Goal: Task Accomplishment & Management: Manage account settings

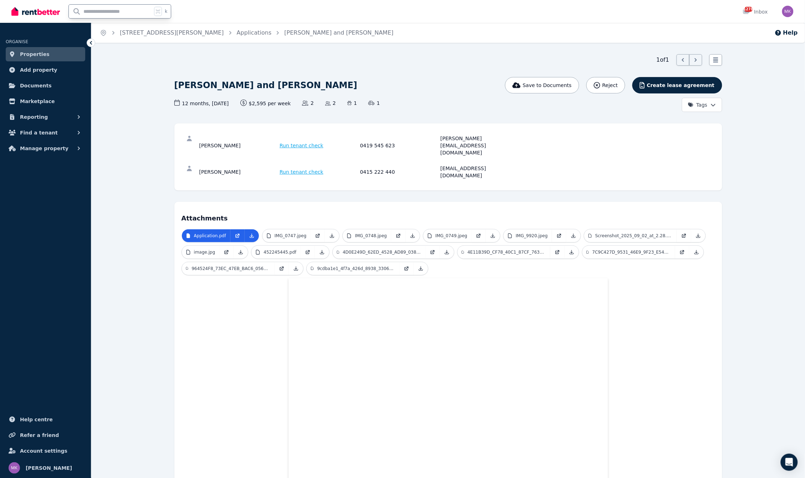
click at [123, 11] on input "text" at bounding box center [110, 12] width 83 height 14
type input "****"
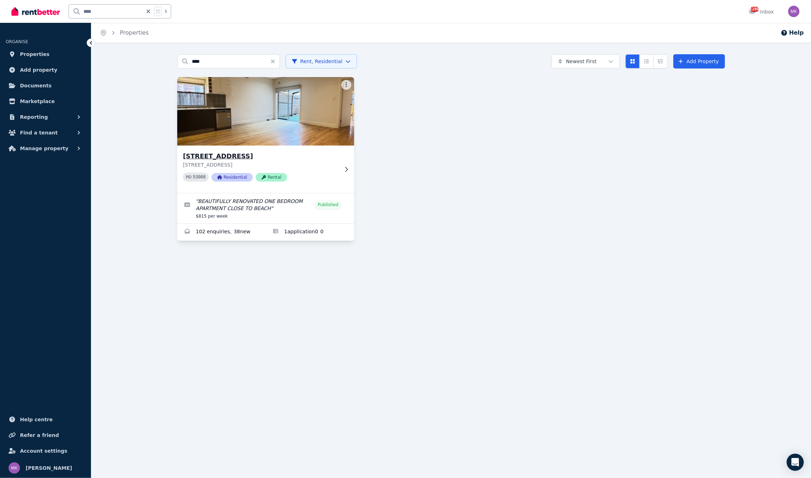
click at [223, 156] on h3 "[STREET_ADDRESS]" at bounding box center [261, 156] width 156 height 10
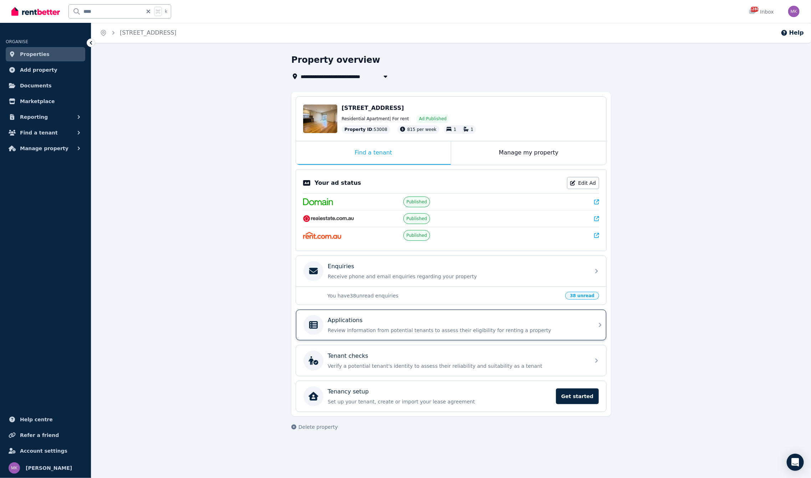
click at [351, 323] on p "Applications" at bounding box center [345, 320] width 35 height 9
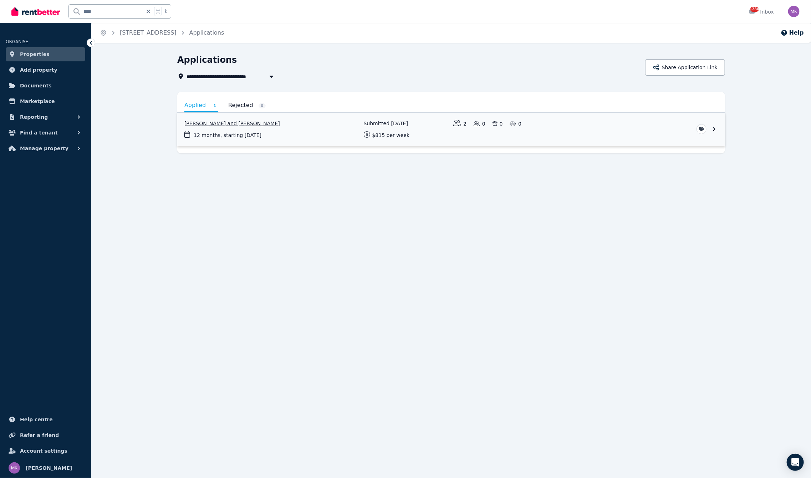
click at [204, 122] on link "View application: Ofir Argov and Tomer Harel" at bounding box center [451, 129] width 548 height 33
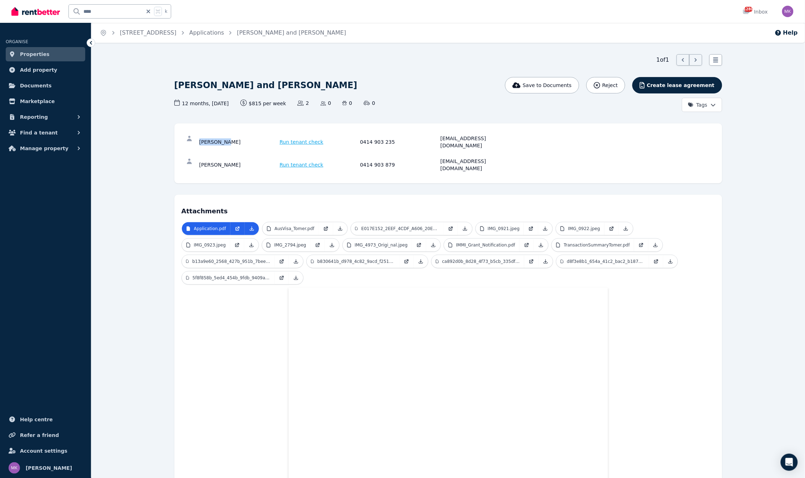
drag, startPoint x: 200, startPoint y: 138, endPoint x: 236, endPoint y: 142, distance: 36.6
click at [236, 142] on div "[PERSON_NAME]" at bounding box center [238, 142] width 78 height 14
copy div "[PERSON_NAME]"
click at [231, 158] on div "[PERSON_NAME]" at bounding box center [238, 165] width 78 height 14
drag, startPoint x: 231, startPoint y: 156, endPoint x: 188, endPoint y: 154, distance: 43.2
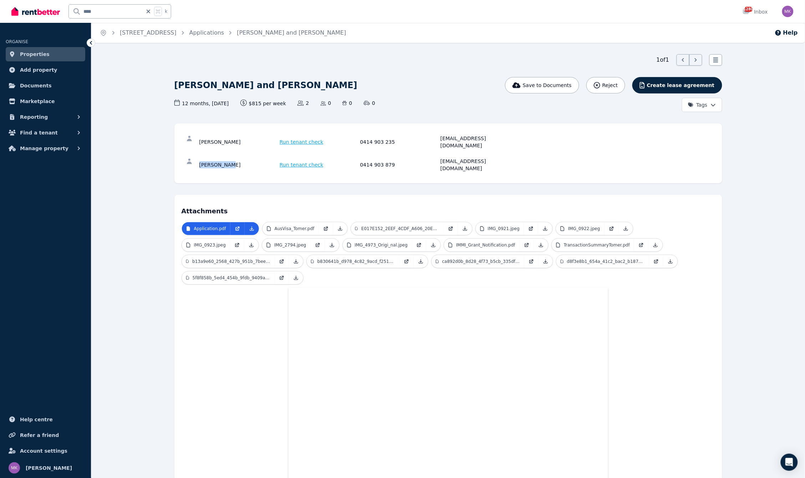
click at [188, 154] on div "[PERSON_NAME] Run tenant check 0414 903 879 [EMAIL_ADDRESS][DOMAIN_NAME]" at bounding box center [449, 164] width 534 height 23
copy div "[PERSON_NAME]"
click at [305, 226] on p "AusVisa_Tomer.pdf" at bounding box center [295, 229] width 40 height 6
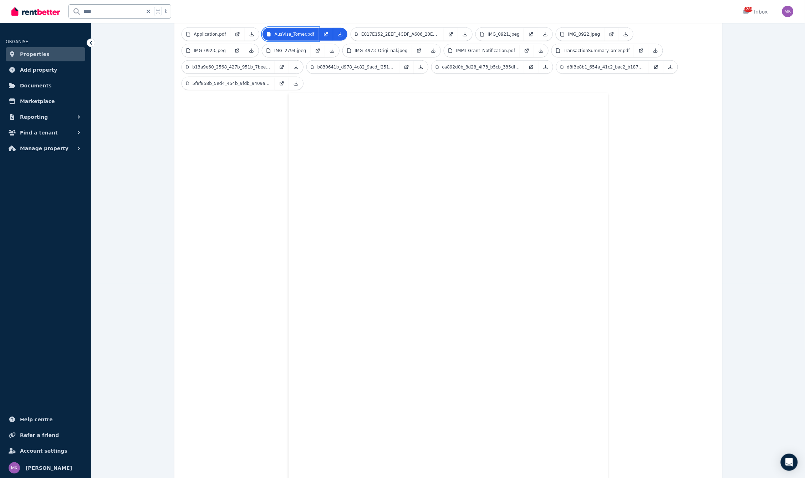
scroll to position [90, 0]
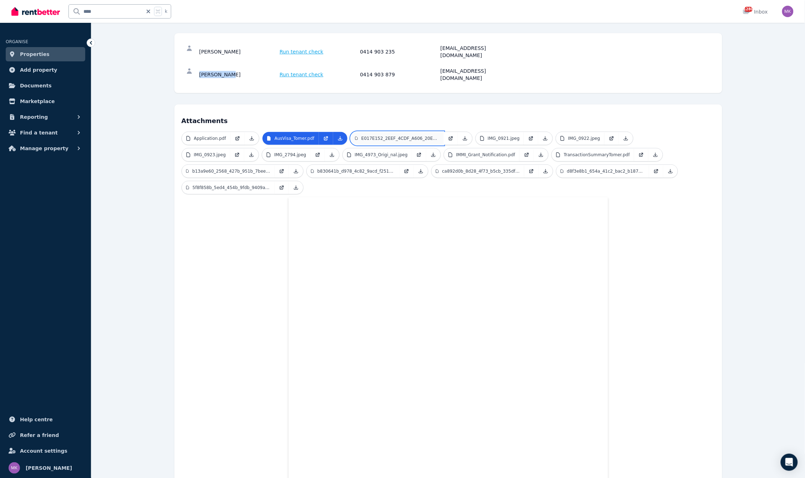
click at [379, 136] on p "E017E152_2EEF_4CDF_A606_20EB1E82D992.jpeg" at bounding box center [400, 139] width 78 height 6
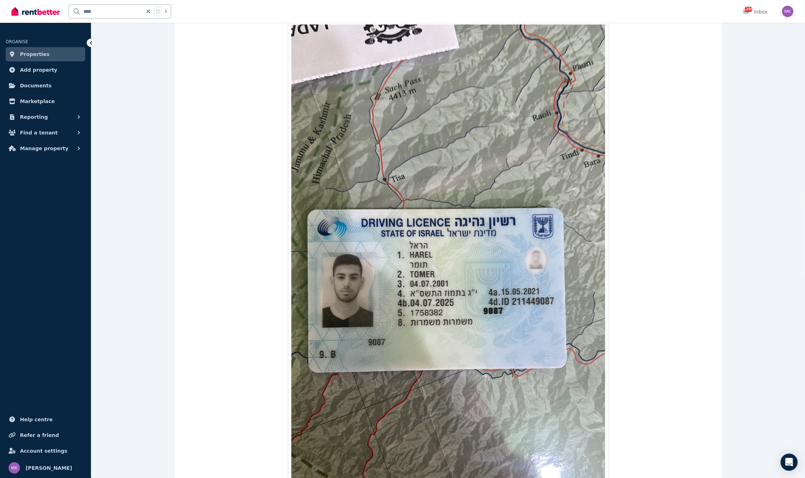
scroll to position [7, 0]
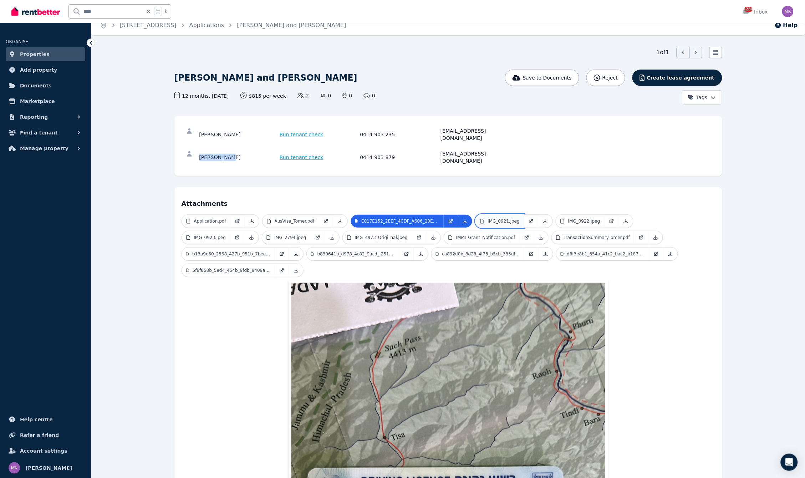
click at [508, 218] on p "IMG_0921.jpeg" at bounding box center [504, 221] width 32 height 6
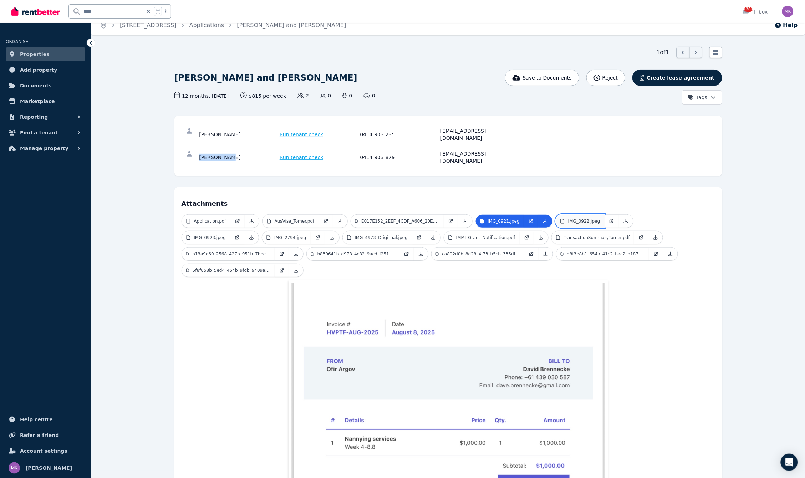
click at [586, 218] on p "IMG_0922.jpeg" at bounding box center [584, 221] width 32 height 6
click at [226, 235] on p "IMG_0923.jpeg" at bounding box center [210, 238] width 32 height 6
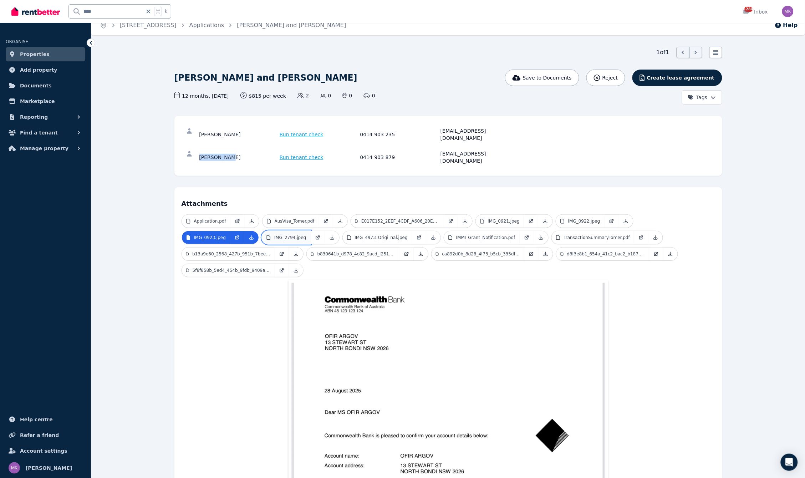
click at [274, 235] on p "IMG_2794.jpeg" at bounding box center [290, 238] width 32 height 6
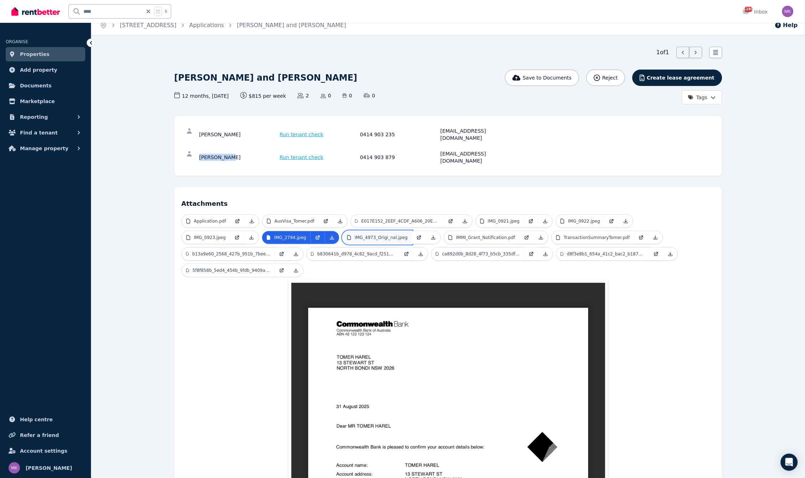
click at [355, 235] on p "IMG_4973_Origi_nal.jpeg" at bounding box center [381, 238] width 53 height 6
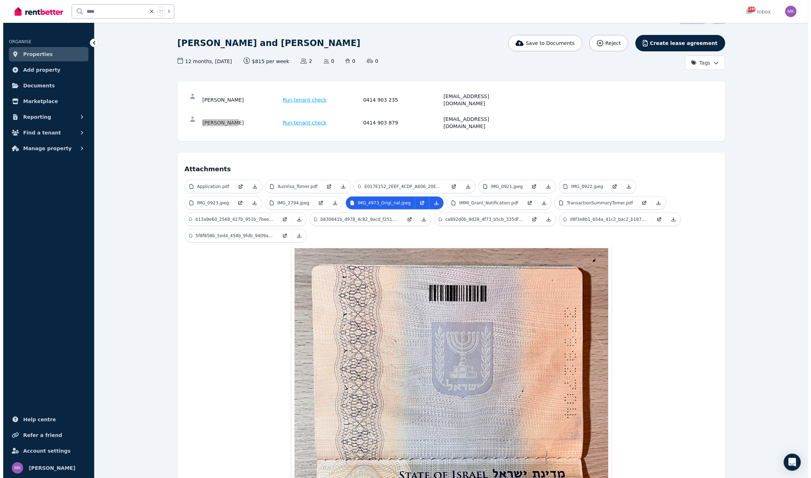
scroll to position [0, 0]
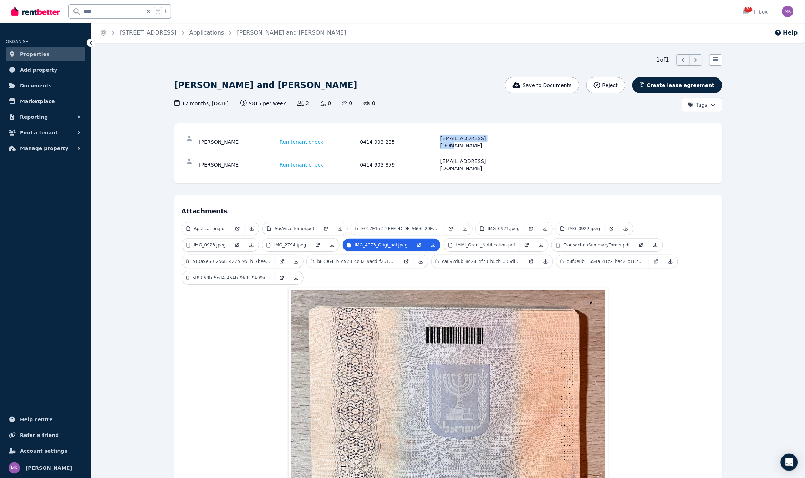
drag, startPoint x: 434, startPoint y: 136, endPoint x: 517, endPoint y: 136, distance: 82.7
click at [517, 136] on div "[PERSON_NAME] Run tenant check 0414 903 235 [EMAIL_ADDRESS][DOMAIN_NAME]" at bounding box center [359, 142] width 320 height 14
copy div "[EMAIL_ADDRESS][DOMAIN_NAME]"
drag, startPoint x: 200, startPoint y: 139, endPoint x: 228, endPoint y: 140, distance: 28.2
click at [228, 140] on div "[PERSON_NAME]" at bounding box center [238, 142] width 78 height 14
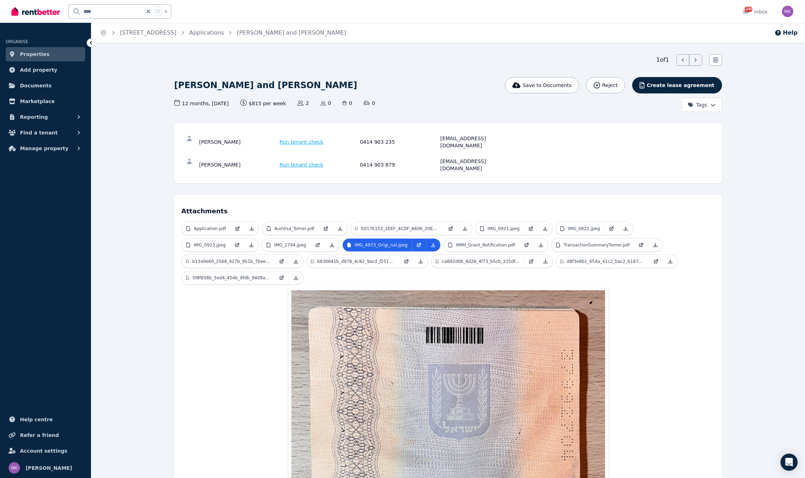
click at [200, 158] on div "[PERSON_NAME]" at bounding box center [238, 165] width 78 height 14
drag, startPoint x: 200, startPoint y: 152, endPoint x: 235, endPoint y: 157, distance: 35.2
click at [235, 158] on div "[PERSON_NAME]" at bounding box center [238, 165] width 78 height 14
copy div "[PERSON_NAME]"
drag, startPoint x: 434, startPoint y: 156, endPoint x: 538, endPoint y: 168, distance: 104.8
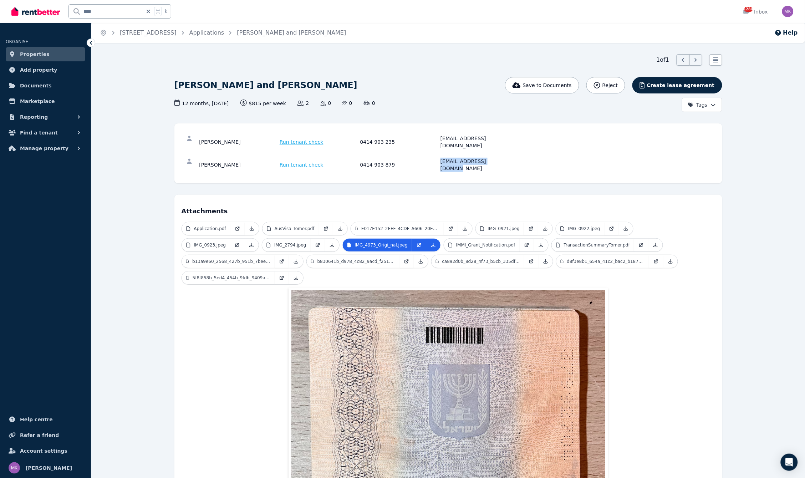
click at [538, 168] on div "[PERSON_NAME] Run tenant check 0414 903 235 [EMAIL_ADDRESS][DOMAIN_NAME] [PERSO…" at bounding box center [448, 153] width 548 height 60
copy div "[EMAIL_ADDRESS][DOMAIN_NAME]"
click at [413, 158] on div "0414 903 879" at bounding box center [399, 165] width 78 height 14
drag, startPoint x: 386, startPoint y: 148, endPoint x: 364, endPoint y: 148, distance: 21.8
click at [364, 153] on div "[PERSON_NAME] Run tenant check 0414 903 879 [EMAIL_ADDRESS][DOMAIN_NAME]" at bounding box center [449, 164] width 534 height 23
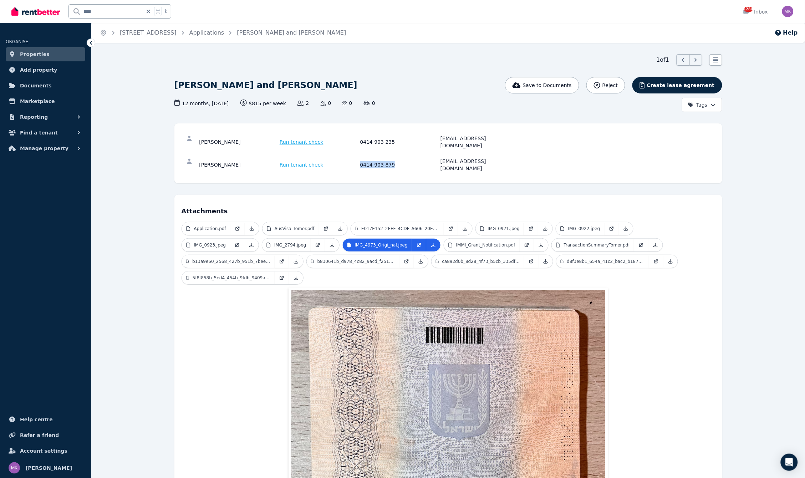
copy div "0414 903 879"
click at [211, 138] on div "[PERSON_NAME]" at bounding box center [238, 142] width 78 height 14
drag, startPoint x: 199, startPoint y: 138, endPoint x: 247, endPoint y: 139, distance: 47.8
click at [247, 139] on div "[PERSON_NAME]" at bounding box center [238, 142] width 78 height 14
copy div "[PERSON_NAME]"
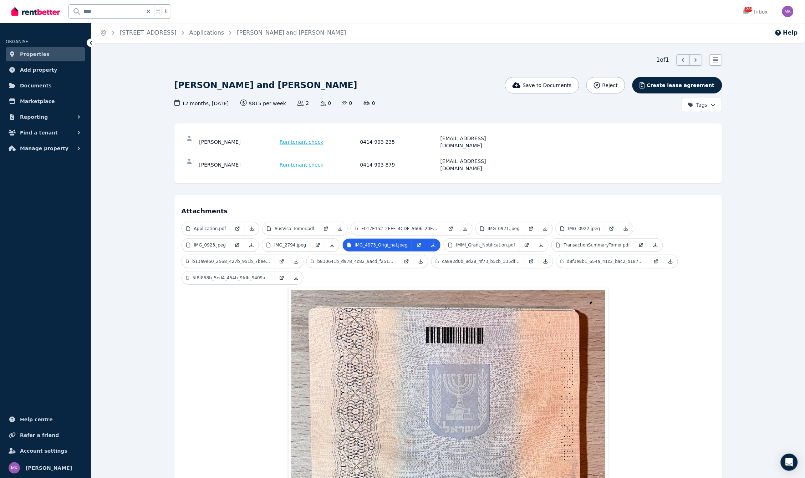
drag, startPoint x: 409, startPoint y: 140, endPoint x: 402, endPoint y: 137, distance: 8.0
click at [409, 140] on div "0414 903 235" at bounding box center [399, 142] width 78 height 14
drag, startPoint x: 402, startPoint y: 137, endPoint x: 358, endPoint y: 133, distance: 44.0
click at [358, 133] on div "[PERSON_NAME] Run tenant check 0414 903 235 [EMAIL_ADDRESS][DOMAIN_NAME]" at bounding box center [449, 142] width 534 height 23
click at [360, 136] on div "[PERSON_NAME] Run tenant check 0414 903 235 [EMAIL_ADDRESS][DOMAIN_NAME]" at bounding box center [449, 142] width 534 height 23
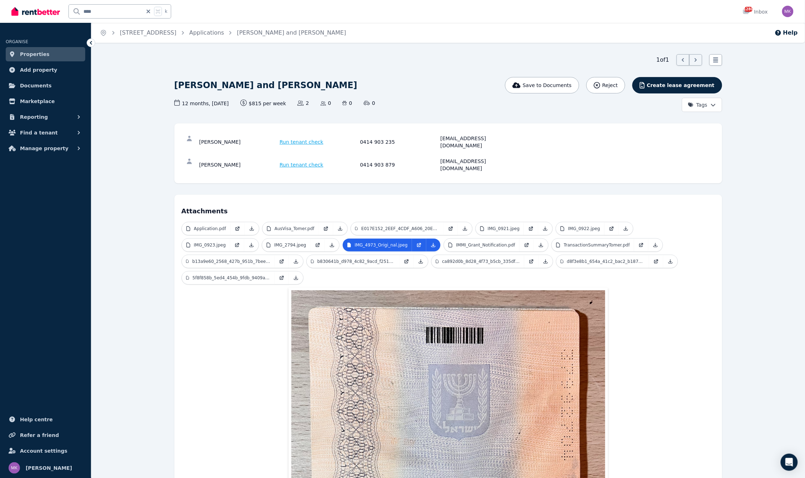
click at [393, 138] on div "0414 903 235" at bounding box center [399, 142] width 78 height 14
drag, startPoint x: 378, startPoint y: 136, endPoint x: 361, endPoint y: 136, distance: 16.4
click at [361, 136] on div "0414 903 235" at bounding box center [399, 142] width 78 height 14
copy div "0414 903 235"
click at [499, 159] on div "[PERSON_NAME] Run tenant check 0414 903 879 [EMAIL_ADDRESS][DOMAIN_NAME]" at bounding box center [449, 164] width 534 height 23
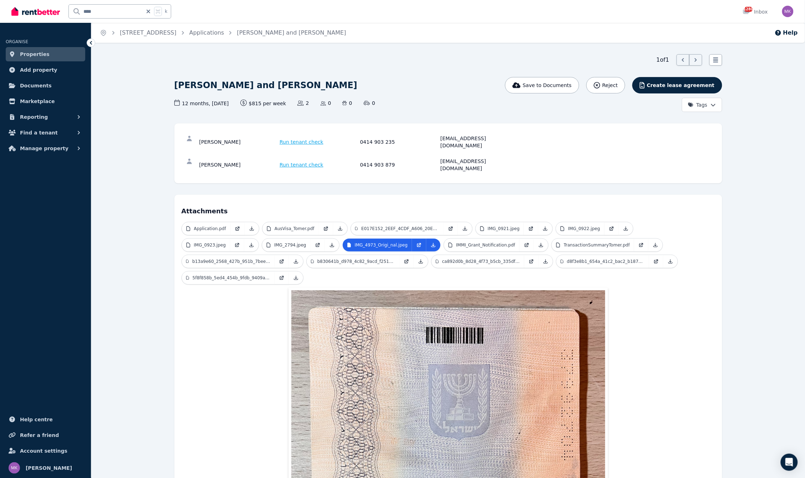
drag, startPoint x: 501, startPoint y: 135, endPoint x: 451, endPoint y: 134, distance: 50.3
click at [451, 134] on div "[PERSON_NAME] Run tenant check 0414 903 235 [EMAIL_ADDRESS][DOMAIN_NAME]" at bounding box center [449, 142] width 534 height 23
drag, startPoint x: 490, startPoint y: 137, endPoint x: 439, endPoint y: 139, distance: 51.0
click at [439, 138] on div "[PERSON_NAME] Run tenant check 0414 903 235 [EMAIL_ADDRESS][DOMAIN_NAME]" at bounding box center [359, 142] width 320 height 14
copy div "[EMAIL_ADDRESS][DOMAIN_NAME]"
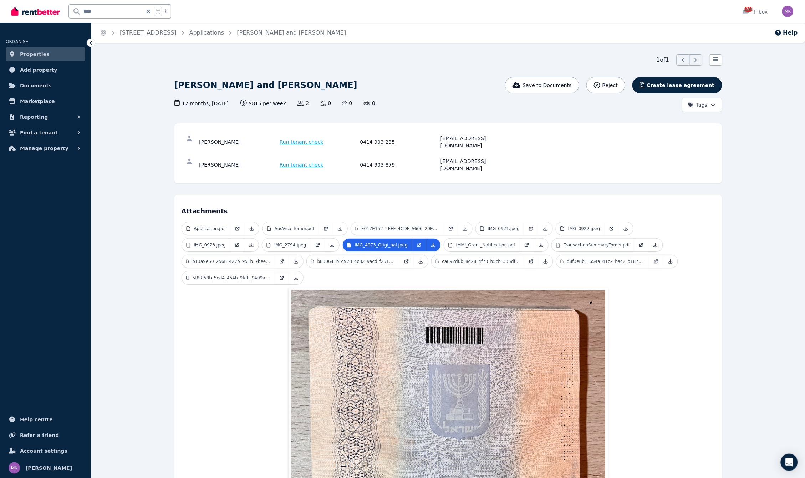
click at [148, 12] on icon at bounding box center [148, 12] width 7 height 6
click at [109, 14] on input "text" at bounding box center [110, 12] width 83 height 14
type input "*******"
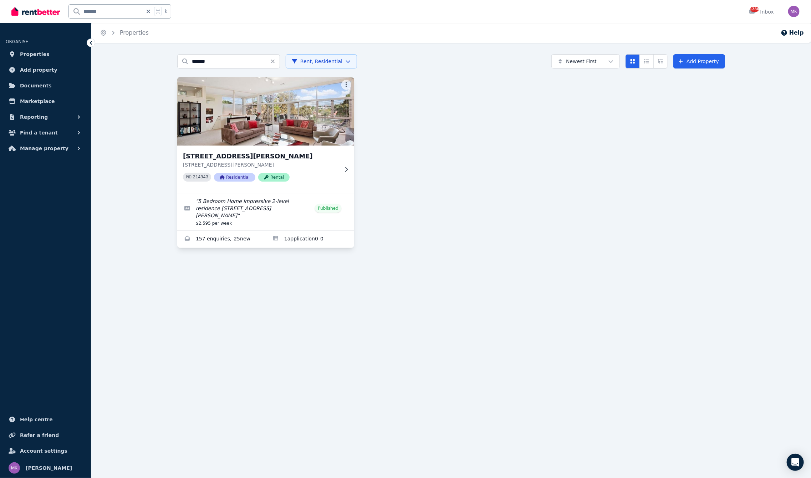
click at [219, 156] on h3 "[STREET_ADDRESS][PERSON_NAME]" at bounding box center [261, 156] width 156 height 10
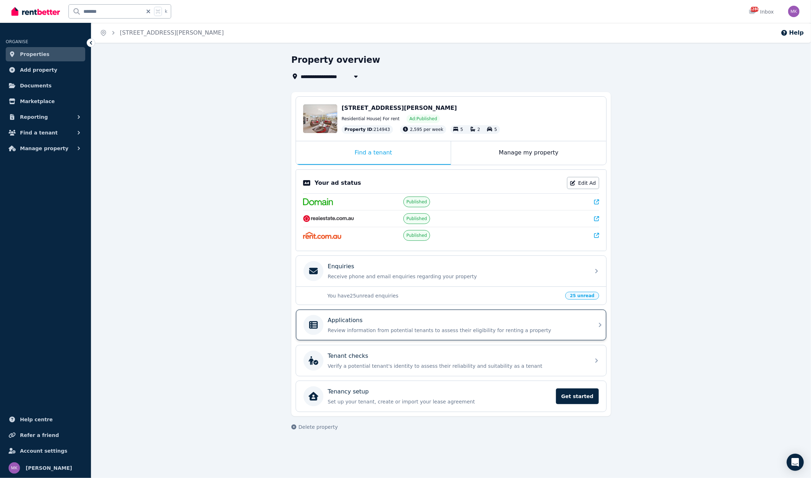
click at [345, 326] on div "Applications Review information from potential tenants to assess their eligibil…" at bounding box center [457, 325] width 258 height 18
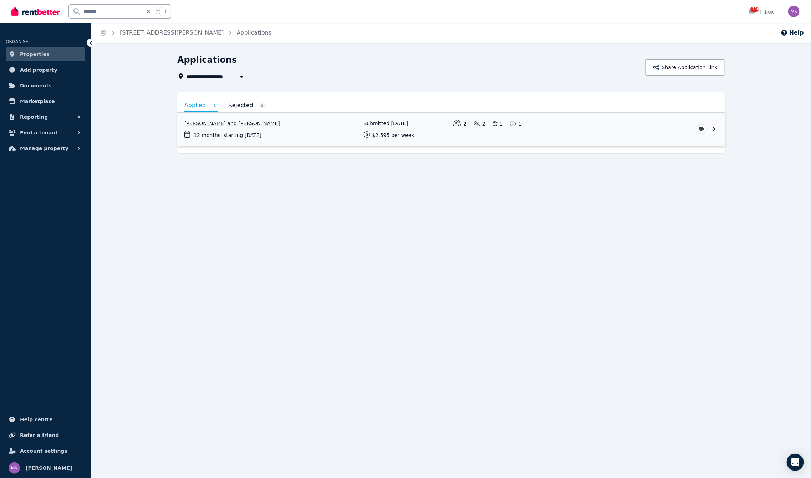
click at [195, 122] on link "View application: Ryan Polivnick and Natalie Polivnick" at bounding box center [451, 129] width 548 height 33
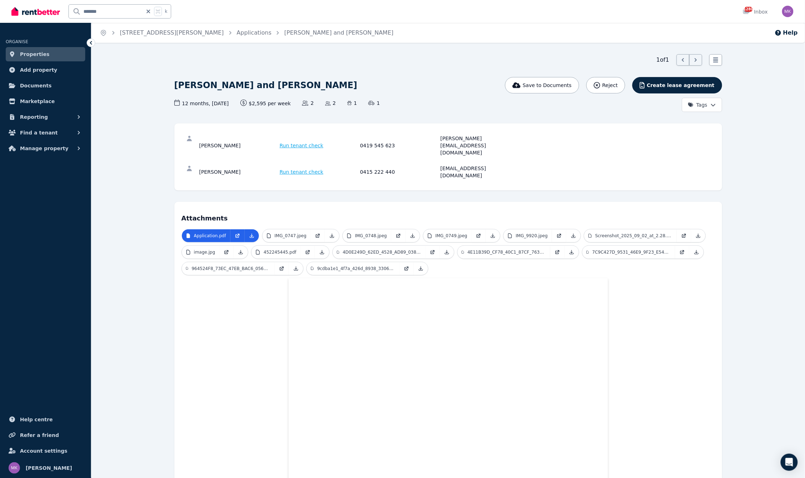
drag, startPoint x: 199, startPoint y: 135, endPoint x: 236, endPoint y: 135, distance: 37.1
click at [234, 135] on div "[PERSON_NAME]" at bounding box center [238, 145] width 78 height 21
drag, startPoint x: 236, startPoint y: 135, endPoint x: 224, endPoint y: 138, distance: 12.3
click at [214, 135] on div "[PERSON_NAME]" at bounding box center [238, 145] width 78 height 21
drag, startPoint x: 233, startPoint y: 140, endPoint x: 199, endPoint y: 139, distance: 34.3
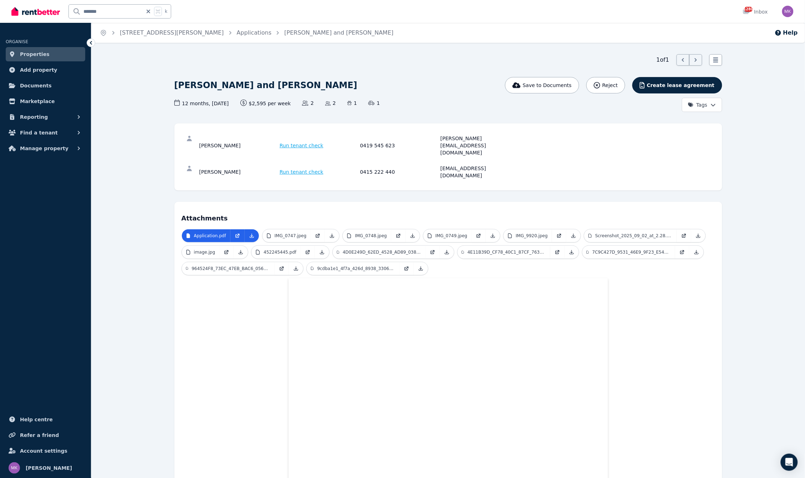
click at [199, 139] on div "[PERSON_NAME]" at bounding box center [238, 145] width 78 height 21
copy div "[PERSON_NAME]"
click at [430, 146] on div "[PERSON_NAME] Run tenant check 0419 545 623 [PERSON_NAME][EMAIL_ADDRESS][DOMAIN…" at bounding box center [449, 146] width 534 height 30
drag, startPoint x: 438, startPoint y: 136, endPoint x: 500, endPoint y: 139, distance: 61.8
click at [500, 139] on div "[PERSON_NAME] Run tenant check 0419 545 623 [PERSON_NAME][EMAIL_ADDRESS][DOMAIN…" at bounding box center [359, 145] width 320 height 21
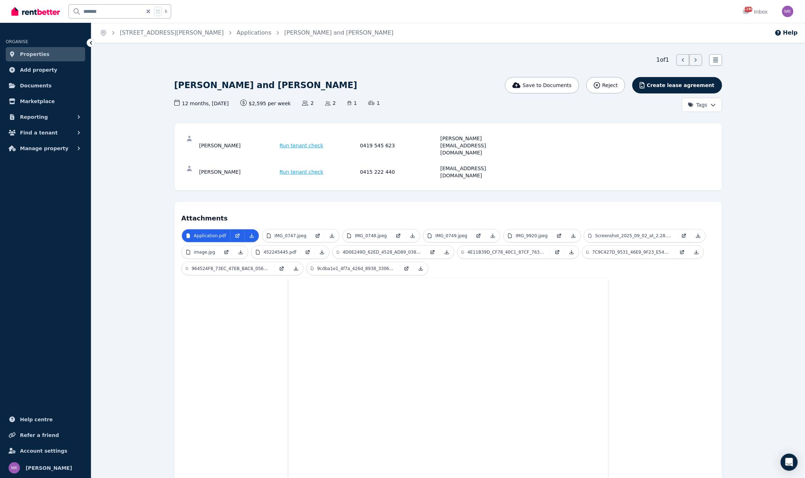
click at [387, 141] on div "0419 545 623" at bounding box center [399, 145] width 78 height 21
drag, startPoint x: 360, startPoint y: 134, endPoint x: 401, endPoint y: 141, distance: 41.2
click at [401, 141] on div "[PERSON_NAME] Run tenant check 0419 545 623 [PERSON_NAME][EMAIL_ADDRESS][DOMAIN…" at bounding box center [449, 146] width 534 height 30
click at [428, 135] on div "0419 545 623" at bounding box center [399, 145] width 78 height 21
drag, startPoint x: 434, startPoint y: 139, endPoint x: 511, endPoint y: 141, distance: 77.1
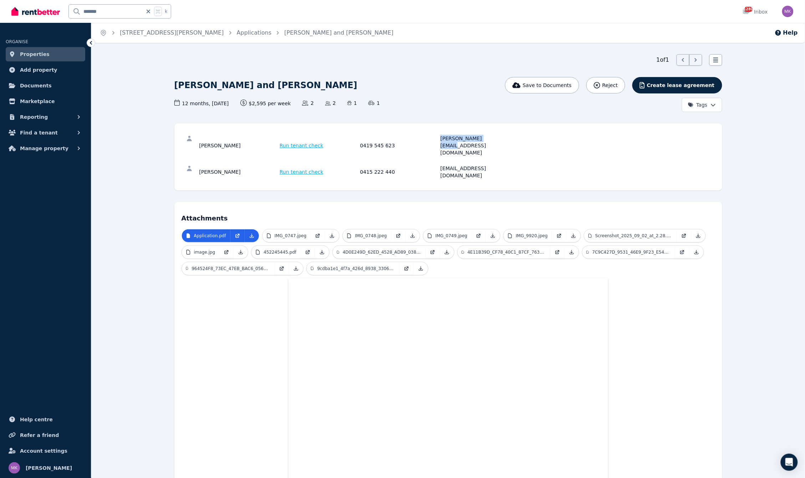
click at [511, 141] on div "[PERSON_NAME] Run tenant check 0419 545 623 [PERSON_NAME][EMAIL_ADDRESS][DOMAIN…" at bounding box center [359, 145] width 320 height 21
click at [202, 165] on div "[PERSON_NAME]" at bounding box center [238, 172] width 78 height 14
drag, startPoint x: 199, startPoint y: 154, endPoint x: 259, endPoint y: 158, distance: 60.8
click at [259, 160] on div "[PERSON_NAME] Run tenant check 0415 222 440 [EMAIL_ADDRESS][DOMAIN_NAME]" at bounding box center [449, 171] width 534 height 23
click at [304, 233] on p "IMG_0747.jpeg" at bounding box center [291, 236] width 32 height 6
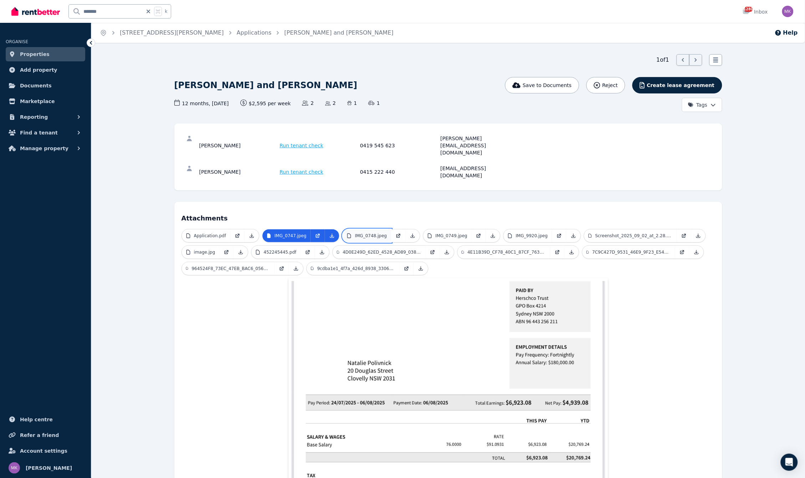
click at [372, 229] on link "IMG_0748.jpeg" at bounding box center [367, 235] width 49 height 13
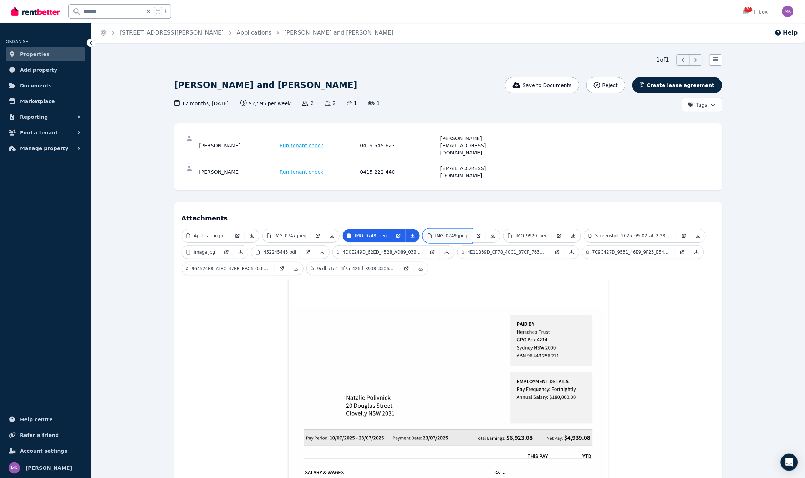
click at [437, 233] on p "IMG_0749.jpeg" at bounding box center [451, 236] width 32 height 6
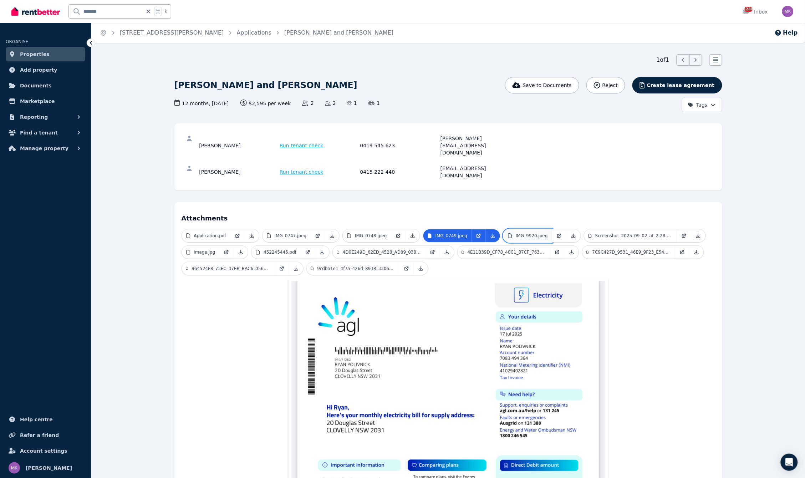
click at [516, 233] on p "IMG_9920.jpeg" at bounding box center [532, 236] width 32 height 6
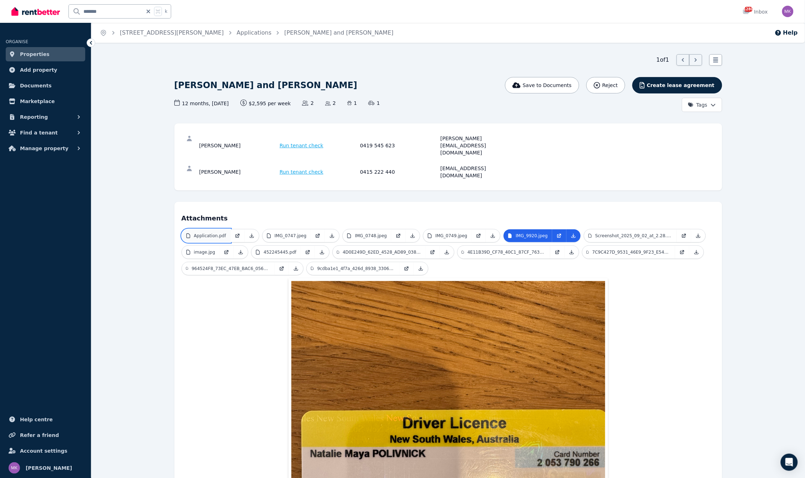
click at [213, 229] on link "Application.pdf" at bounding box center [206, 235] width 49 height 13
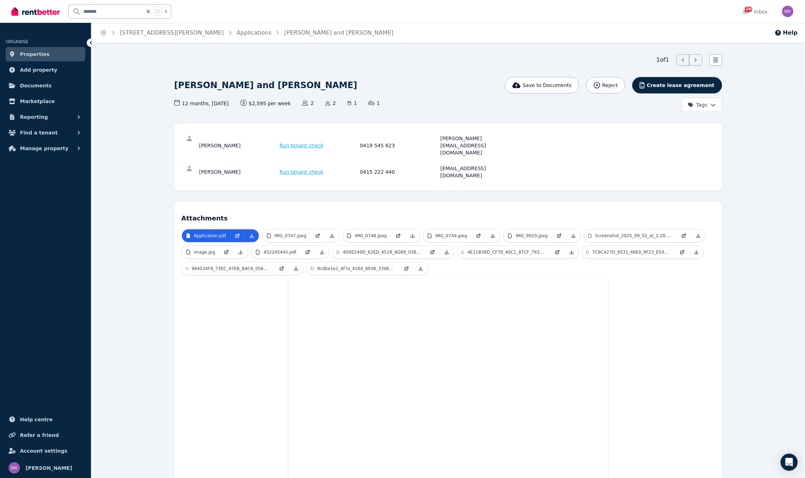
click at [354, 165] on div "Run tenant check" at bounding box center [319, 172] width 78 height 14
drag, startPoint x: 359, startPoint y: 154, endPoint x: 425, endPoint y: 155, distance: 66.3
click at [425, 165] on div "[PERSON_NAME] Run tenant check 0415 222 440 [EMAIL_ADDRESS][DOMAIN_NAME]" at bounding box center [359, 172] width 320 height 14
click at [426, 160] on div "[PERSON_NAME] Run tenant check 0415 222 440 [EMAIL_ADDRESS][DOMAIN_NAME]" at bounding box center [449, 171] width 534 height 23
drag, startPoint x: 440, startPoint y: 156, endPoint x: 525, endPoint y: 155, distance: 85.3
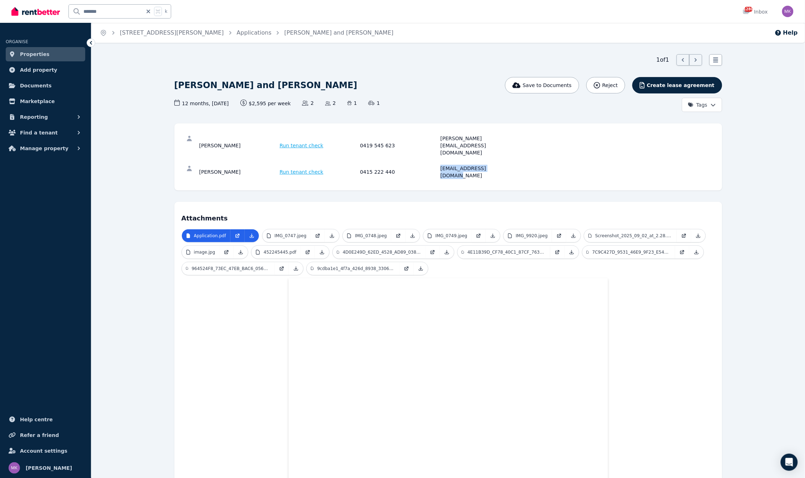
click at [525, 160] on div "[PERSON_NAME] Run tenant check 0415 222 440 [EMAIL_ADDRESS][DOMAIN_NAME]" at bounding box center [449, 171] width 534 height 23
drag, startPoint x: 116, startPoint y: 11, endPoint x: 112, endPoint y: 12, distance: 4.0
click at [114, 11] on input "*******" at bounding box center [106, 12] width 74 height 14
click at [149, 11] on icon at bounding box center [148, 12] width 7 height 6
click at [136, 11] on input "text" at bounding box center [110, 12] width 83 height 14
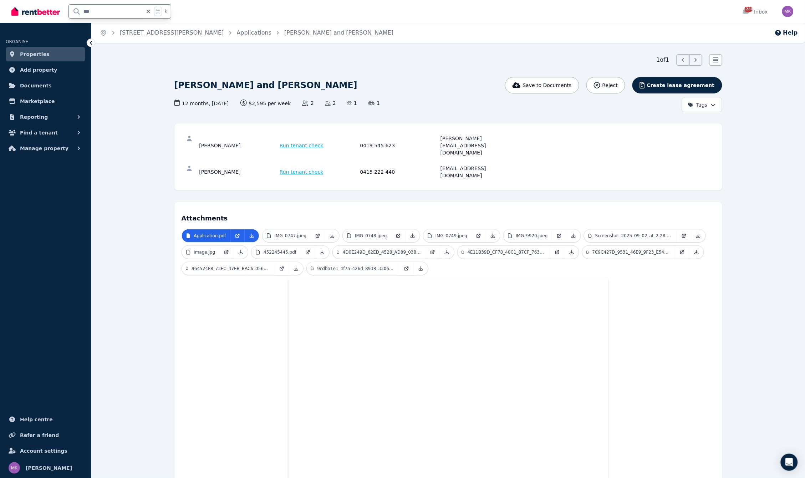
type input "****"
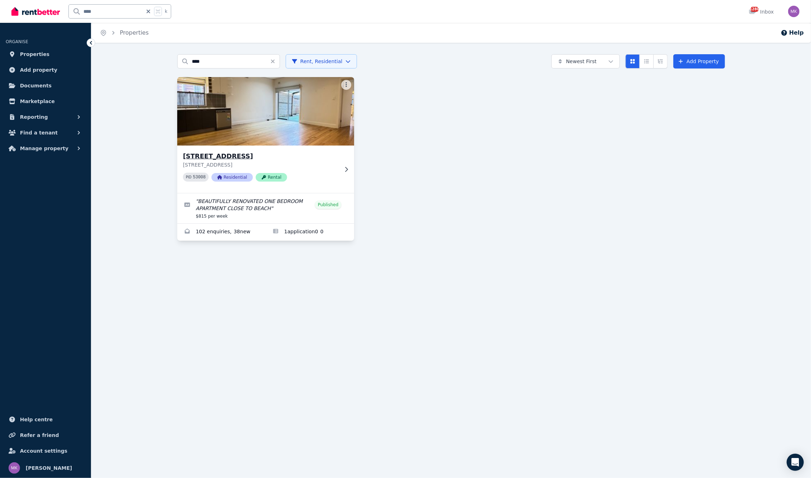
click at [244, 150] on div "[STREET_ADDRESS] Residential Rental" at bounding box center [265, 169] width 177 height 47
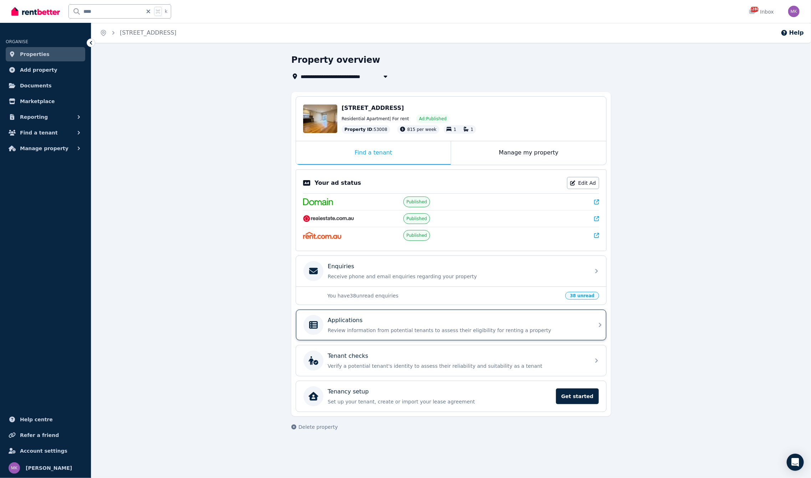
click at [391, 326] on div "Applications Review information from potential tenants to assess their eligibil…" at bounding box center [457, 325] width 258 height 18
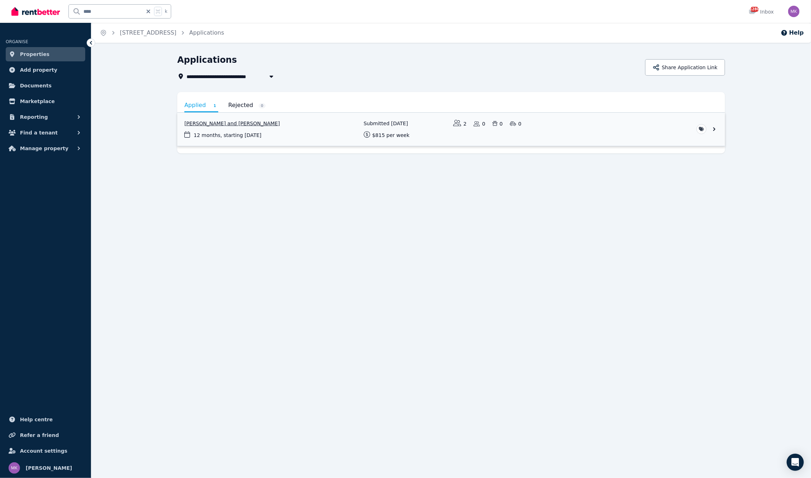
click at [219, 124] on link "View application: Ofir Argov and Tomer Harel" at bounding box center [451, 129] width 548 height 33
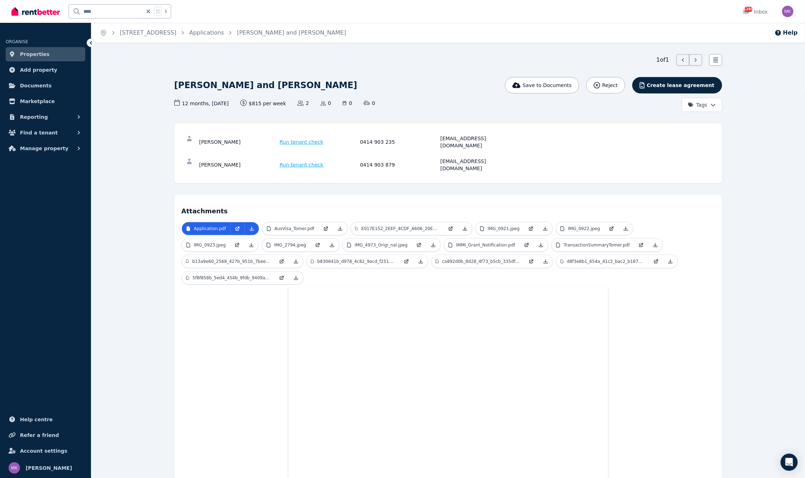
click at [201, 135] on div "[PERSON_NAME]" at bounding box center [238, 142] width 78 height 14
drag, startPoint x: 200, startPoint y: 136, endPoint x: 248, endPoint y: 140, distance: 48.0
click at [248, 140] on div "[PERSON_NAME]" at bounding box center [238, 142] width 78 height 14
drag, startPoint x: 357, startPoint y: 139, endPoint x: 399, endPoint y: 141, distance: 42.1
click at [399, 141] on div "[PERSON_NAME] Run tenant check 0414 903 235 [EMAIL_ADDRESS][DOMAIN_NAME]" at bounding box center [359, 142] width 320 height 14
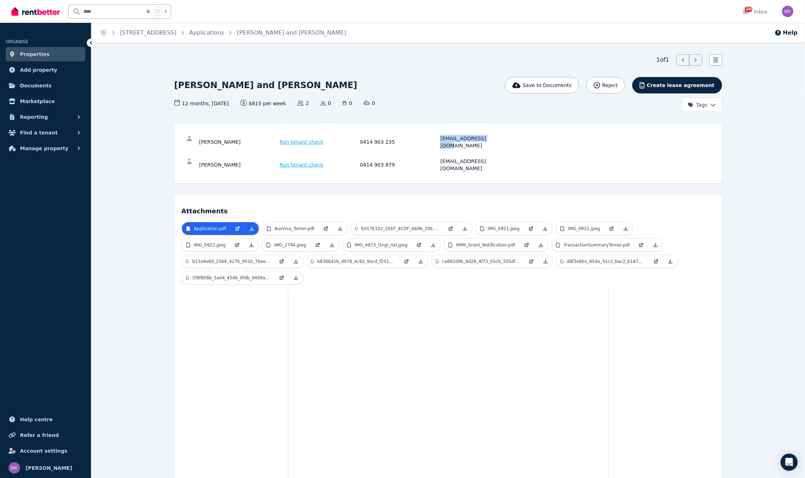
drag, startPoint x: 434, startPoint y: 140, endPoint x: 520, endPoint y: 138, distance: 86.7
click at [520, 138] on div "[PERSON_NAME] Run tenant check 0414 903 235 [EMAIL_ADDRESS][DOMAIN_NAME]" at bounding box center [449, 142] width 534 height 23
click at [200, 158] on div "[PERSON_NAME] Run tenant check 0414 903 879 [EMAIL_ADDRESS][DOMAIN_NAME]" at bounding box center [449, 164] width 534 height 23
drag, startPoint x: 201, startPoint y: 153, endPoint x: 248, endPoint y: 154, distance: 46.7
click at [248, 158] on div "[PERSON_NAME]" at bounding box center [238, 165] width 78 height 14
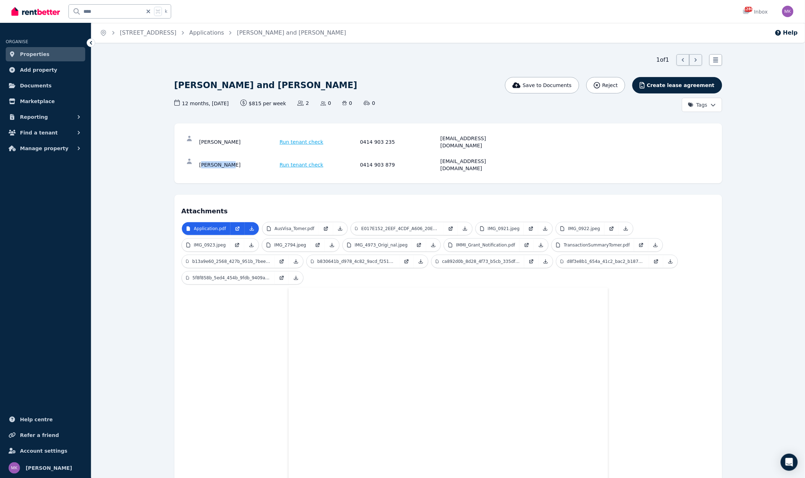
click at [208, 158] on div "[PERSON_NAME] Run tenant check 0414 903 879 [EMAIL_ADDRESS][DOMAIN_NAME]" at bounding box center [449, 164] width 534 height 23
drag, startPoint x: 199, startPoint y: 154, endPoint x: 259, endPoint y: 153, distance: 59.6
click at [259, 158] on div "[PERSON_NAME]" at bounding box center [238, 165] width 78 height 14
click at [363, 158] on div "0414 903 879" at bounding box center [399, 165] width 78 height 14
drag, startPoint x: 361, startPoint y: 155, endPoint x: 421, endPoint y: 153, distance: 59.6
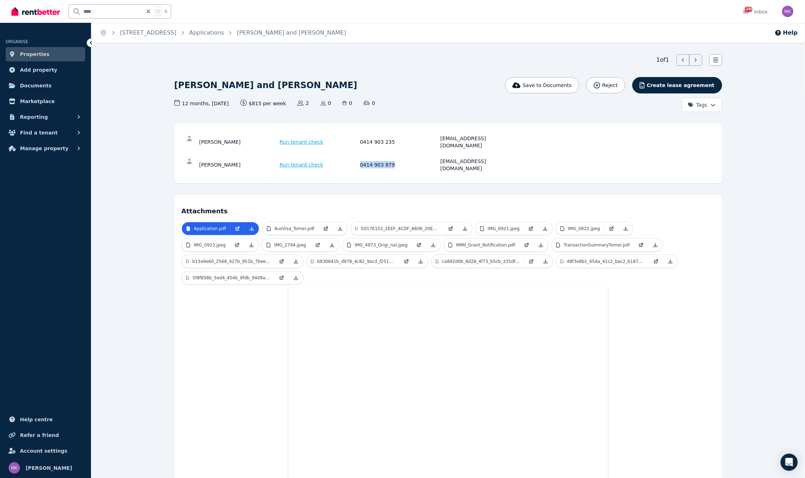
click at [421, 158] on div "0414 903 879" at bounding box center [399, 165] width 78 height 14
click at [434, 158] on div "0414 903 879" at bounding box center [399, 165] width 78 height 14
drag, startPoint x: 434, startPoint y: 155, endPoint x: 521, endPoint y: 160, distance: 86.5
click at [521, 160] on div "[PERSON_NAME] Run tenant check 0414 903 879 [EMAIL_ADDRESS][DOMAIN_NAME]" at bounding box center [449, 164] width 534 height 23
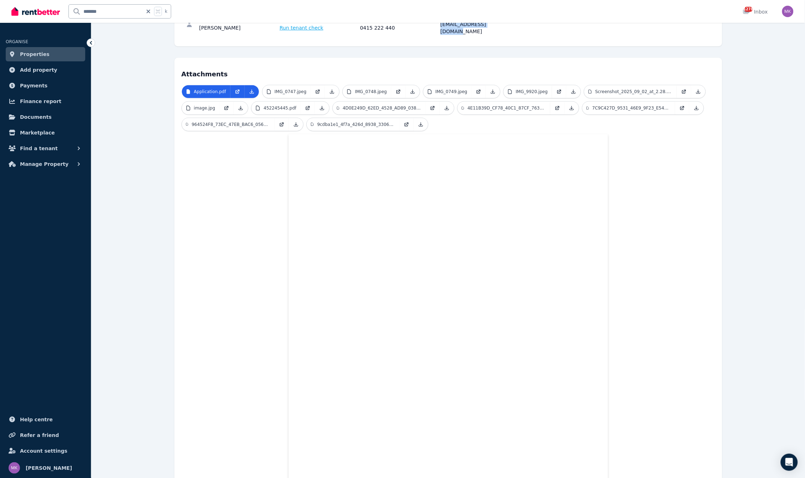
scroll to position [148, 0]
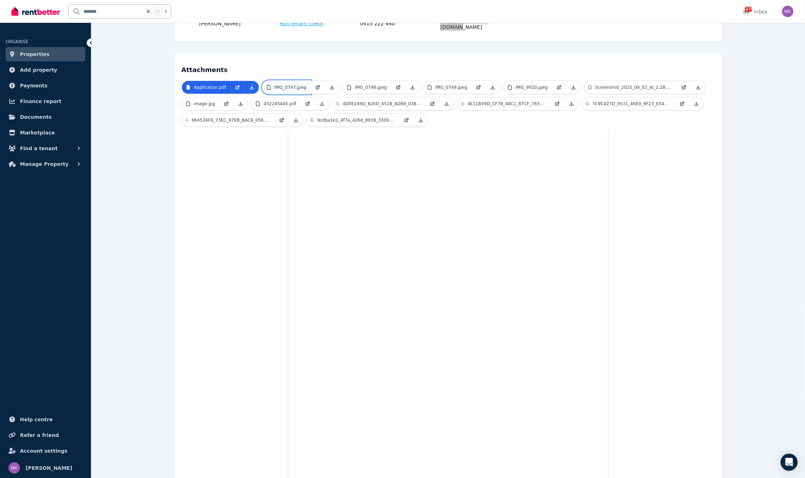
click at [282, 85] on p "IMG_0747.jpeg" at bounding box center [291, 88] width 32 height 6
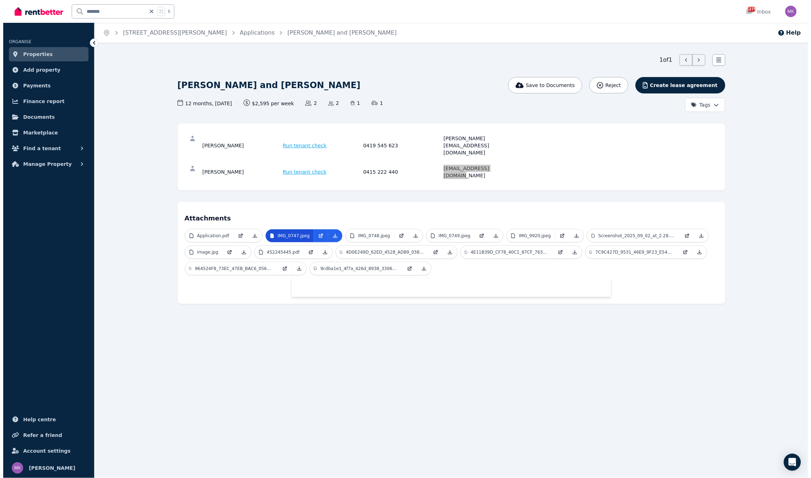
scroll to position [0, 0]
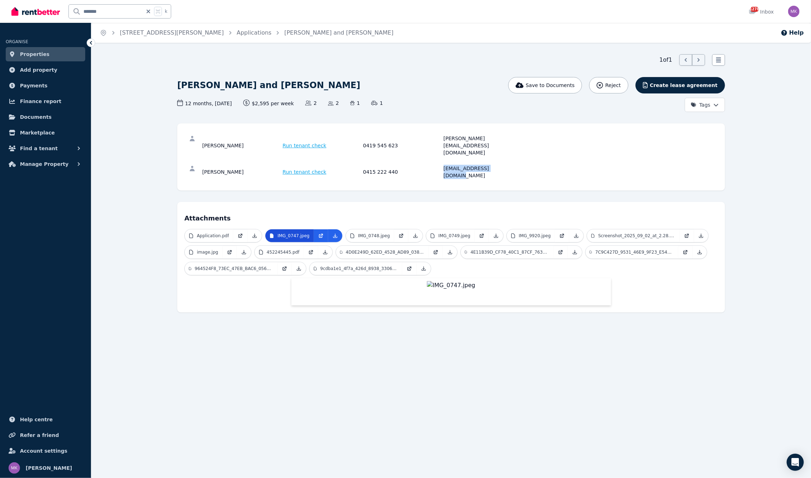
click at [282, 64] on div "1 of 1 List view" at bounding box center [451, 59] width 548 height 11
click at [361, 233] on p "IMG_0748.jpeg" at bounding box center [374, 236] width 32 height 6
click at [446, 233] on p "IMG_0749.jpeg" at bounding box center [454, 236] width 32 height 6
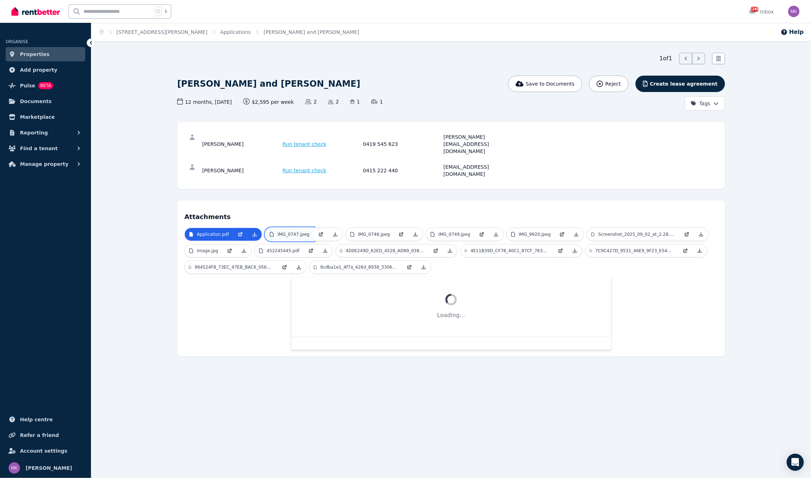
click at [293, 228] on link "IMG_0747.jpeg" at bounding box center [289, 234] width 49 height 13
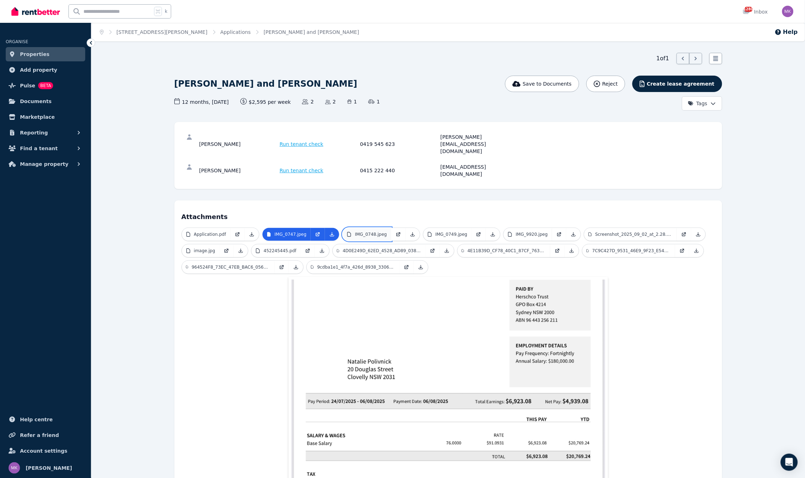
click at [366, 228] on link "IMG_0748.jpeg" at bounding box center [367, 234] width 49 height 13
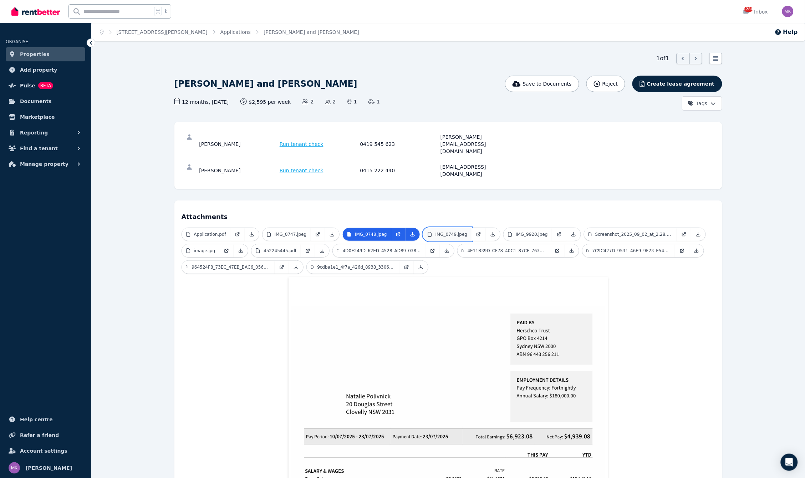
click at [457, 231] on p "IMG_0749.jpeg" at bounding box center [451, 234] width 32 height 6
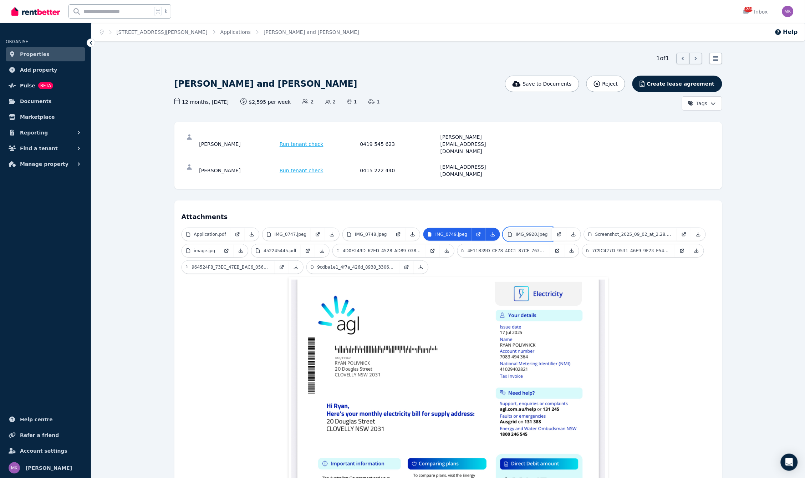
click at [531, 231] on p "IMG_9920.jpeg" at bounding box center [532, 234] width 32 height 6
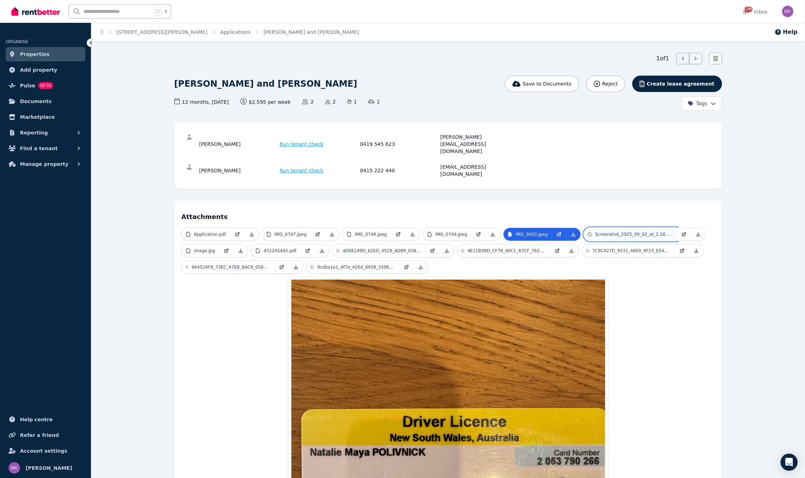
click at [620, 231] on p "Screenshot_2025_09_02_at_2.28.01 pm.png" at bounding box center [633, 234] width 77 height 6
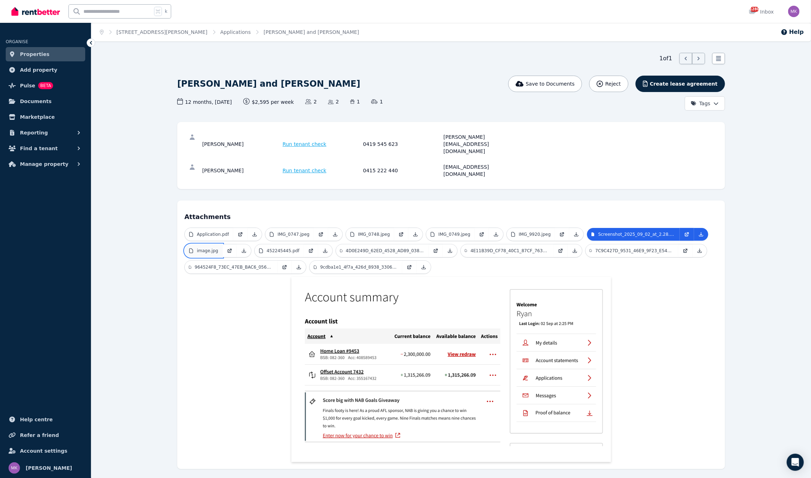
click at [213, 248] on p "image.jpg" at bounding box center [207, 251] width 21 height 6
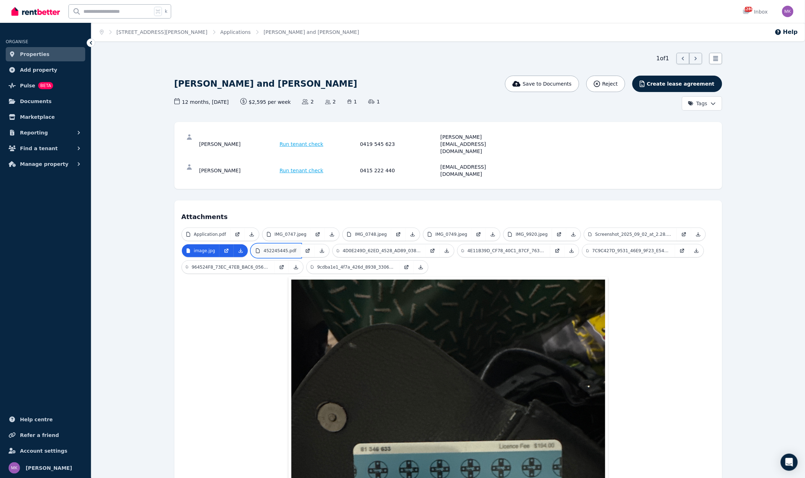
click at [272, 244] on link "452245445.pdf" at bounding box center [275, 250] width 49 height 13
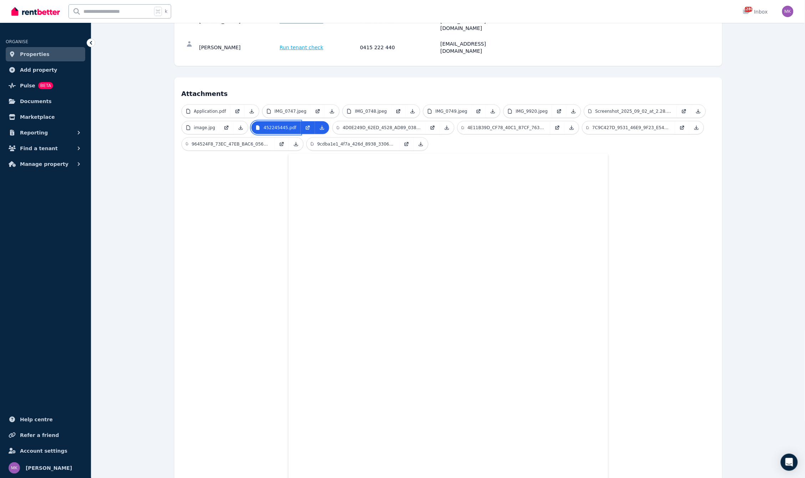
scroll to position [73, 0]
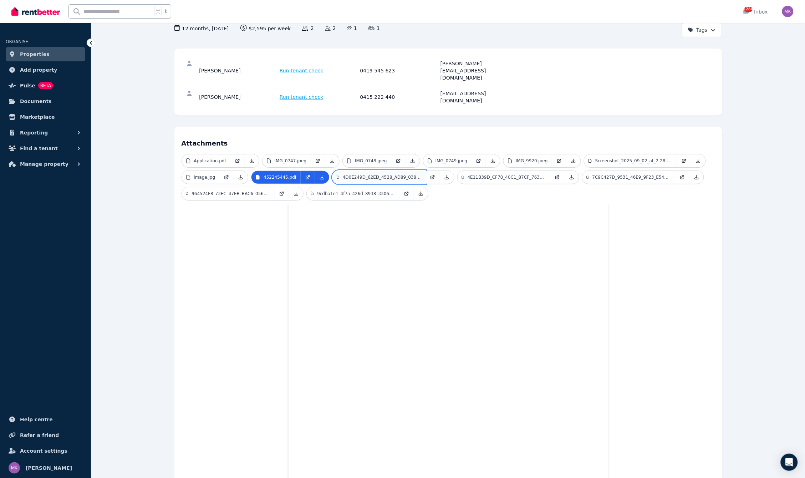
click at [372, 174] on p "4D0E249D_62ED_4528_AD89_038E0020A9E4_1_105_c.jpeg" at bounding box center [382, 177] width 78 height 6
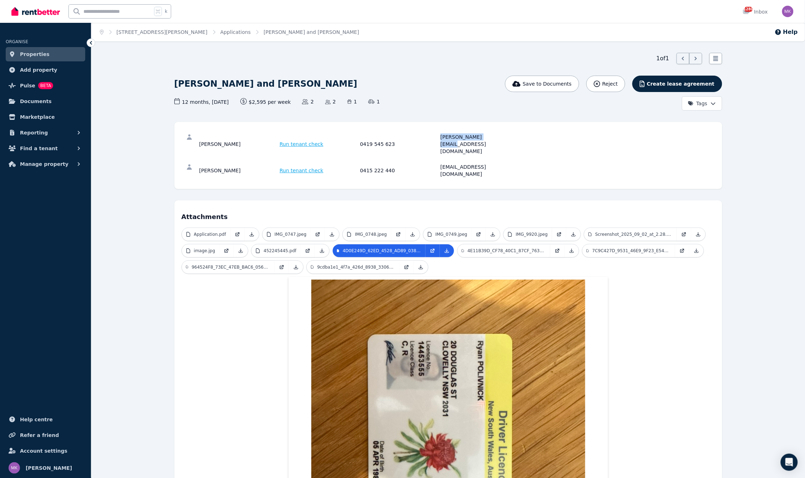
drag, startPoint x: 438, startPoint y: 138, endPoint x: 570, endPoint y: 137, distance: 131.3
click at [570, 137] on div "[PERSON_NAME] Run tenant check 0419 545 623 [PERSON_NAME][EMAIL_ADDRESS][DOMAIN…" at bounding box center [449, 144] width 534 height 30
copy div "[PERSON_NAME][EMAIL_ADDRESS][DOMAIN_NAME]"
drag, startPoint x: 525, startPoint y: 161, endPoint x: 518, endPoint y: 160, distance: 6.4
click at [521, 161] on div "Ryan Polivnick Run tenant check 0419 545 623 ryan@pollyco.com.au Natalie Polivn…" at bounding box center [448, 155] width 548 height 67
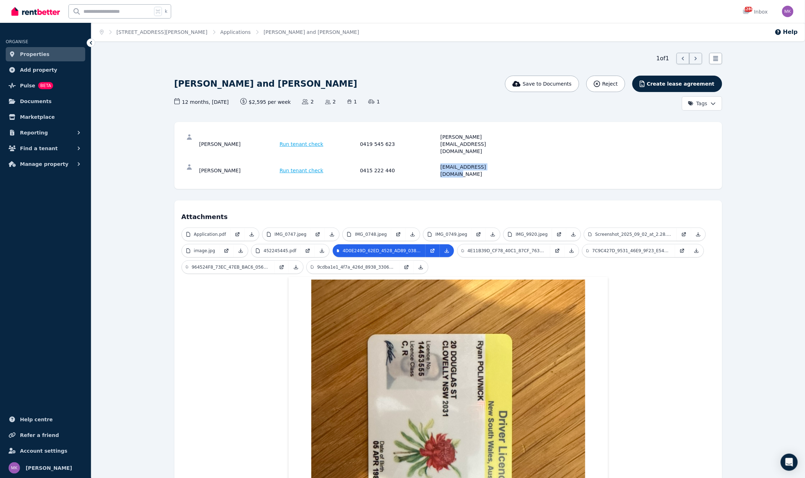
drag, startPoint x: 519, startPoint y: 156, endPoint x: 430, endPoint y: 156, distance: 88.5
click at [430, 159] on div "[PERSON_NAME] Run tenant check 0415 222 440 [EMAIL_ADDRESS][DOMAIN_NAME]" at bounding box center [449, 170] width 534 height 23
copy div "[EMAIL_ADDRESS][DOMAIN_NAME]"
